Goal: Find specific page/section: Find specific page/section

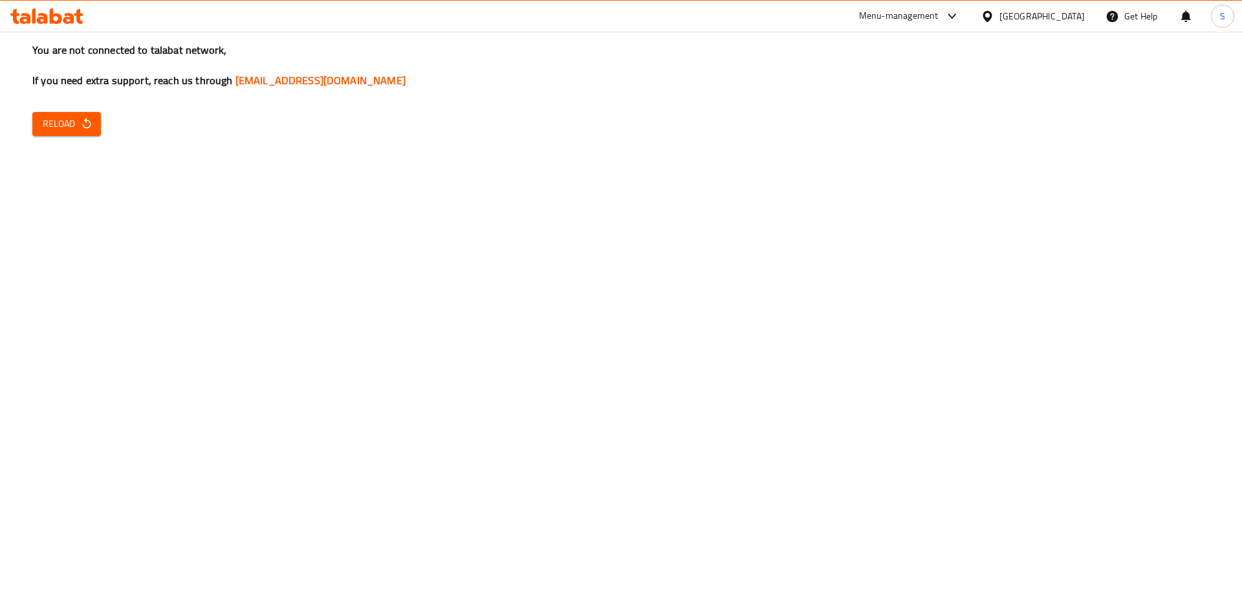
click at [938, 14] on div "Menu-management" at bounding box center [899, 16] width 80 height 16
click at [638, 164] on div "You are not connected to talabat network, If you need extra support, reach us t…" at bounding box center [621, 306] width 1242 height 613
click at [89, 129] on icon "button" at bounding box center [86, 123] width 13 height 13
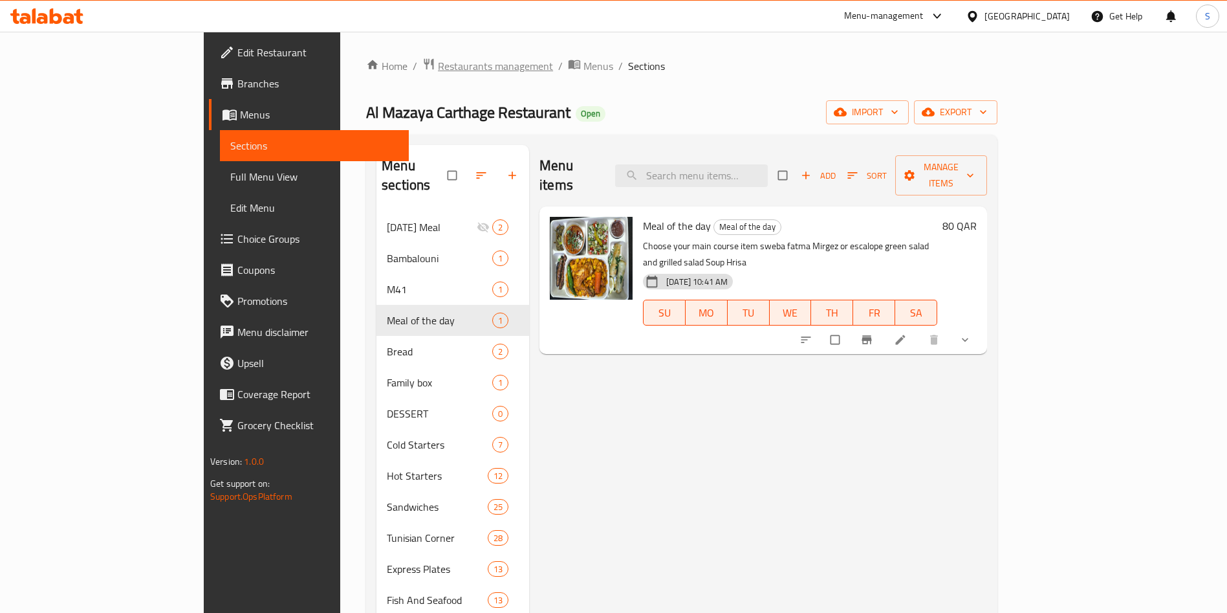
click at [438, 67] on span "Restaurants management" at bounding box center [495, 66] width 115 height 16
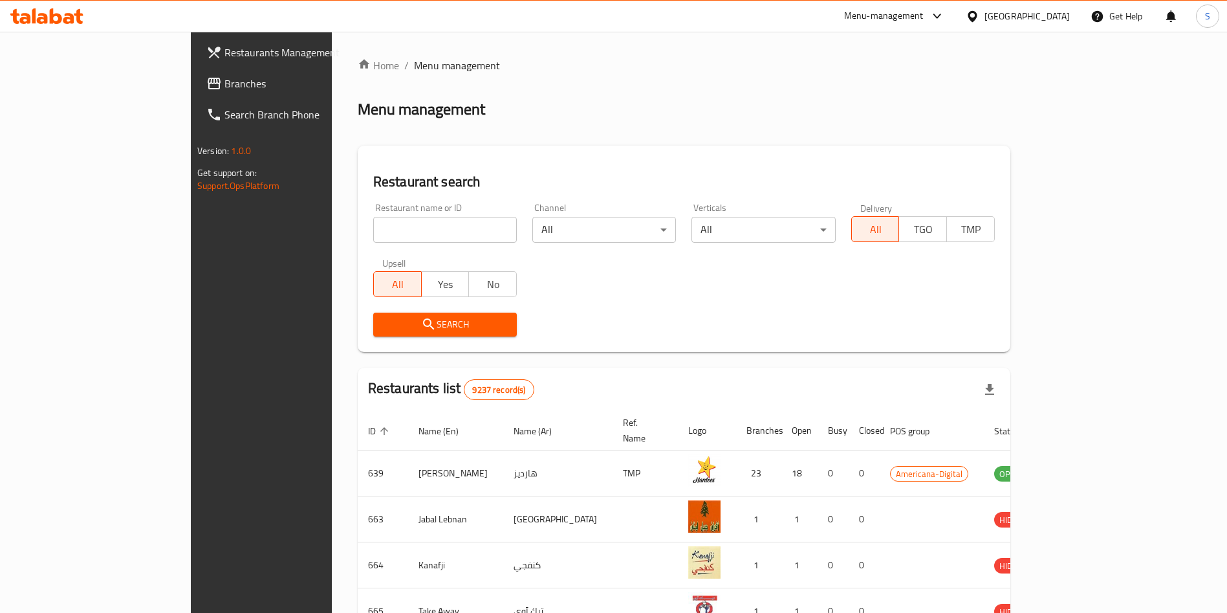
drag, startPoint x: 395, startPoint y: 229, endPoint x: 410, endPoint y: 212, distance: 22.5
click at [395, 229] on input "search" at bounding box center [445, 230] width 144 height 26
click at [547, 157] on div "Restaurant search Restaurant name or ID Restaurant name or ID Channel All ​ Ver…" at bounding box center [684, 249] width 653 height 206
drag, startPoint x: 409, startPoint y: 233, endPoint x: 464, endPoint y: 186, distance: 72.9
click at [412, 234] on input "search" at bounding box center [445, 230] width 144 height 26
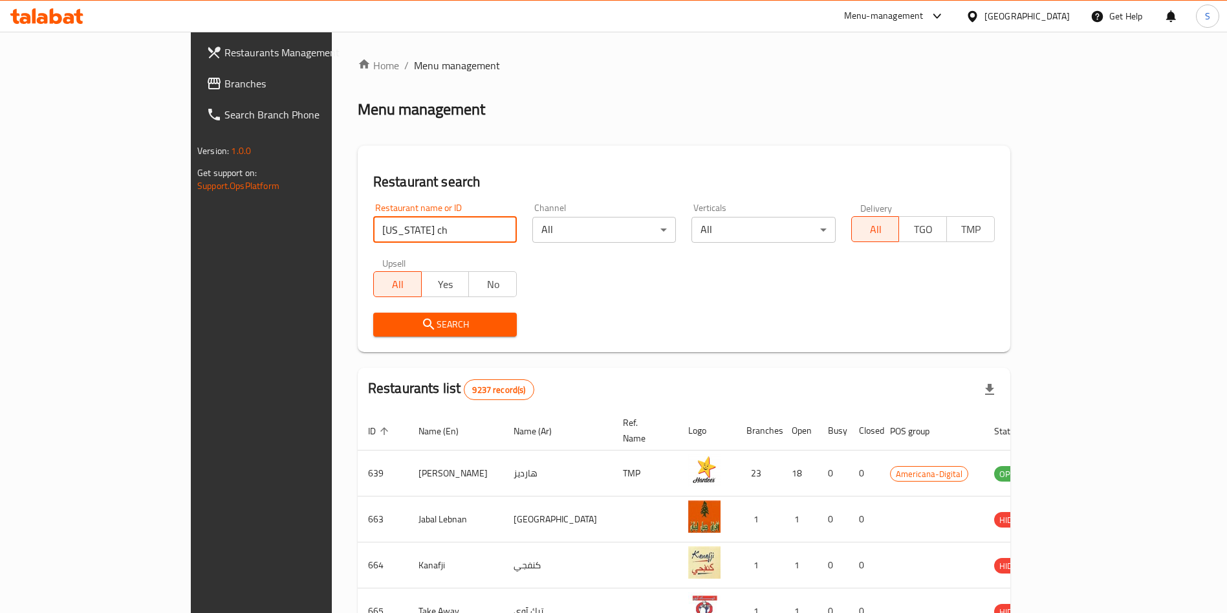
type input "texas ch"
click button "Search" at bounding box center [445, 324] width 144 height 24
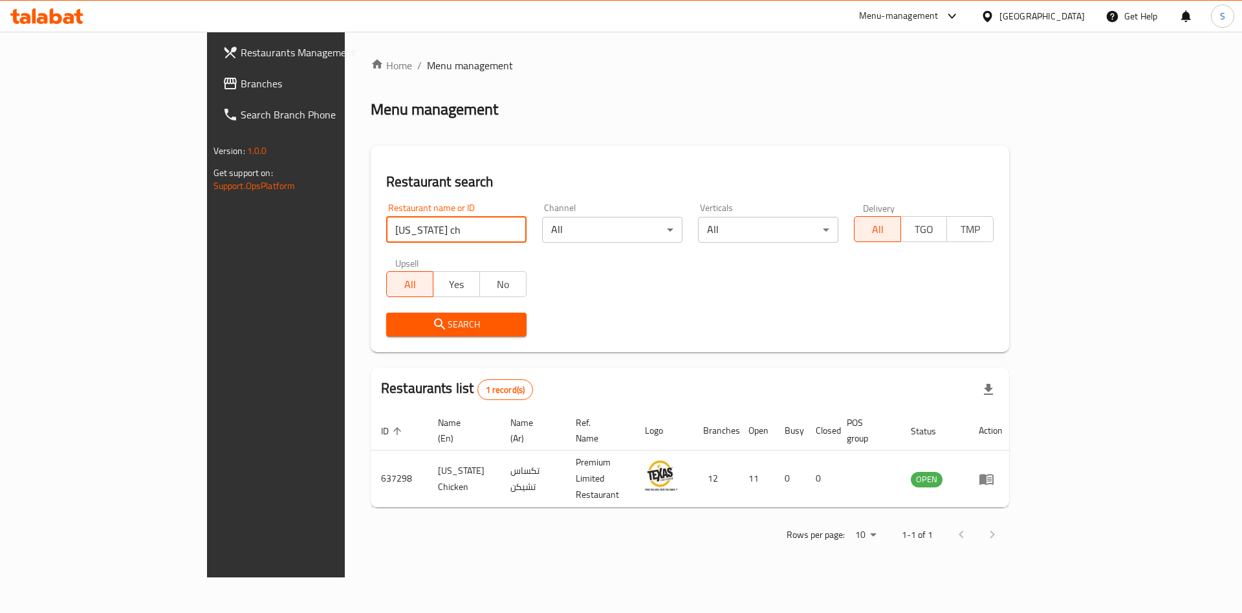
click at [602, 135] on div "Home / Menu management Menu management Restaurant search Restaurant name or ID …" at bounding box center [690, 305] width 638 height 494
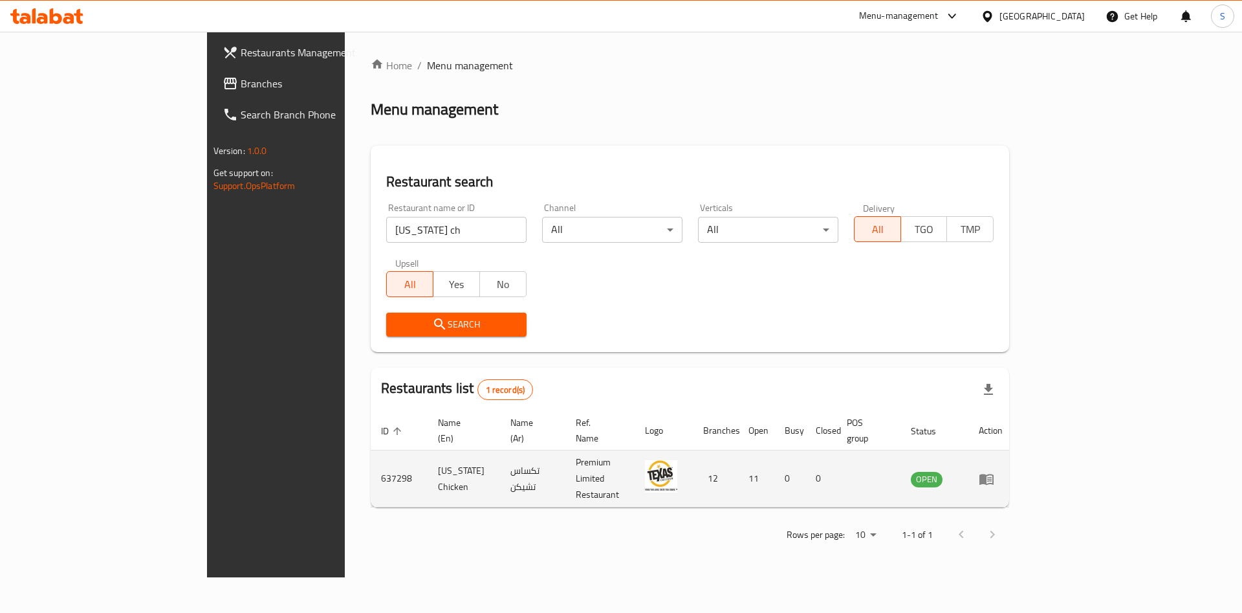
click at [371, 457] on td "637298" at bounding box center [399, 478] width 57 height 57
copy td "637298"
